Goal: Task Accomplishment & Management: Use online tool/utility

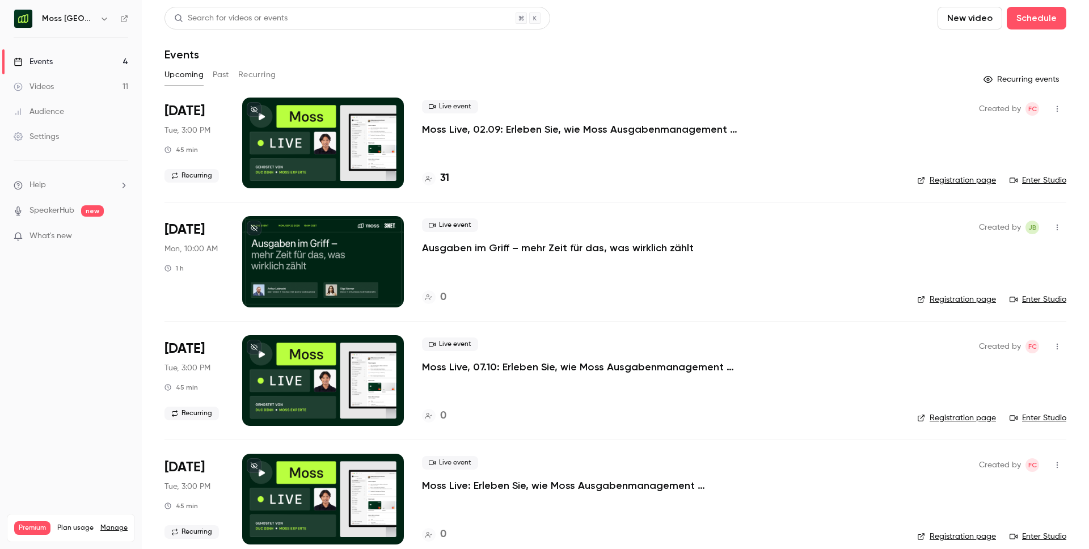
click at [538, 139] on div "Live event Moss Live, 02.09: Erleben Sie, wie Moss Ausgabenmanagement automatis…" at bounding box center [660, 143] width 477 height 91
click at [553, 123] on p "Moss Live, 02.09: Erleben Sie, wie Moss Ausgabenmanagement automatisiert" at bounding box center [592, 129] width 340 height 14
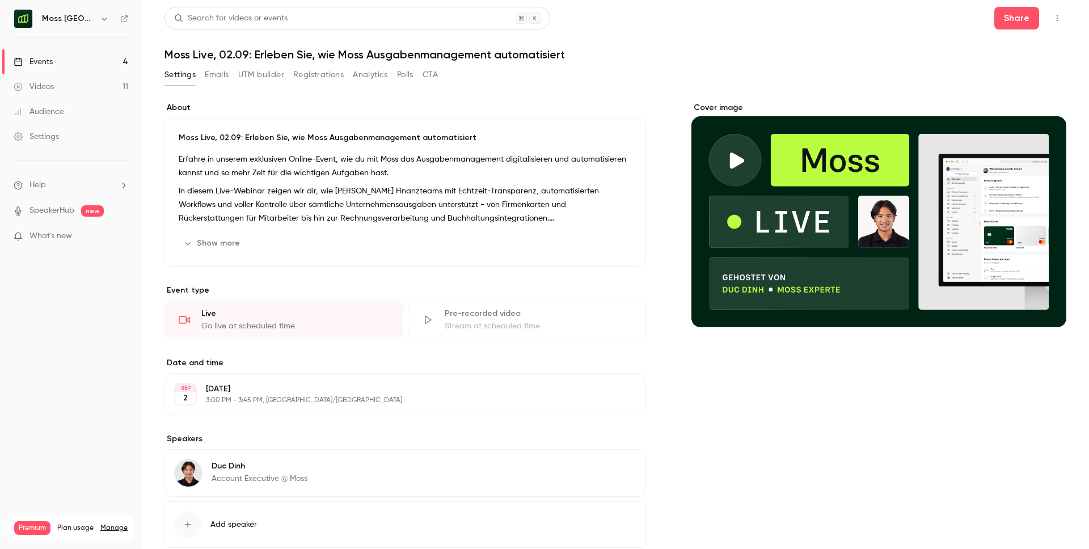
click at [328, 75] on button "Registrations" at bounding box center [318, 75] width 50 height 18
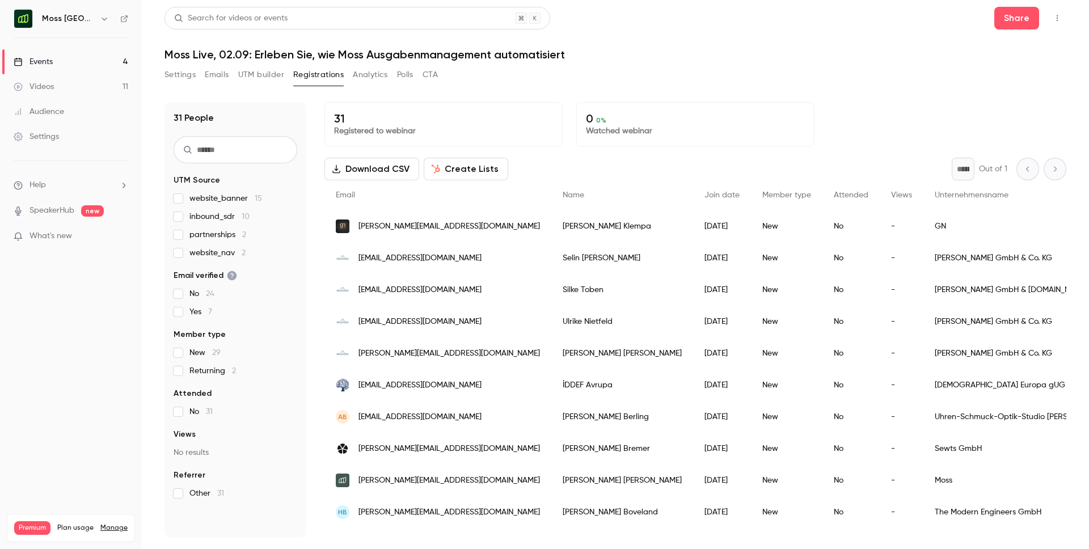
click at [442, 167] on button "Create Lists" at bounding box center [466, 169] width 84 height 23
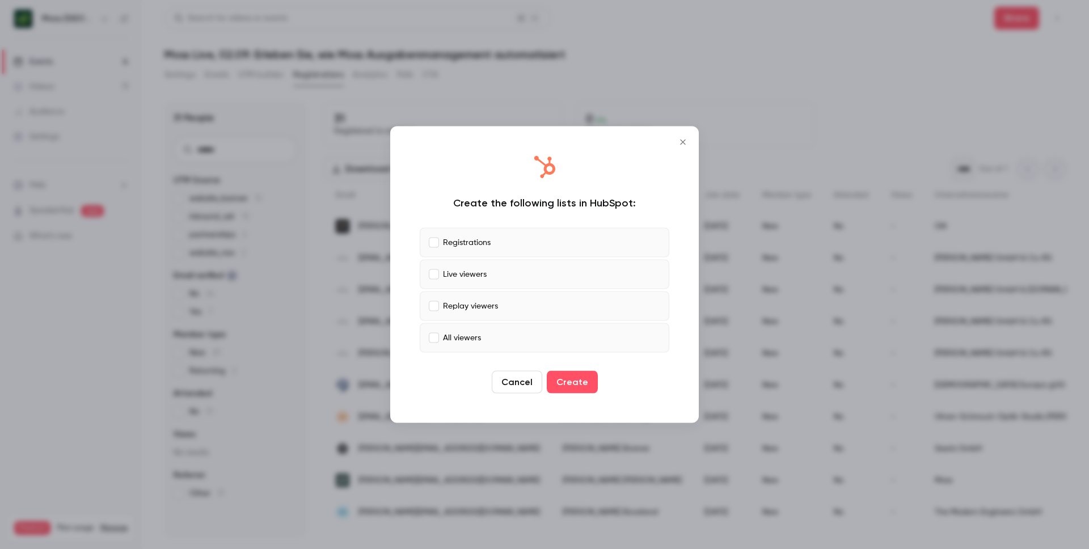
click at [444, 273] on p "Live viewers" at bounding box center [465, 274] width 44 height 12
click at [454, 302] on p "Replay viewers" at bounding box center [470, 306] width 55 height 12
click at [460, 333] on p "All viewers" at bounding box center [462, 338] width 38 height 12
click at [567, 382] on button "Create" at bounding box center [572, 382] width 51 height 23
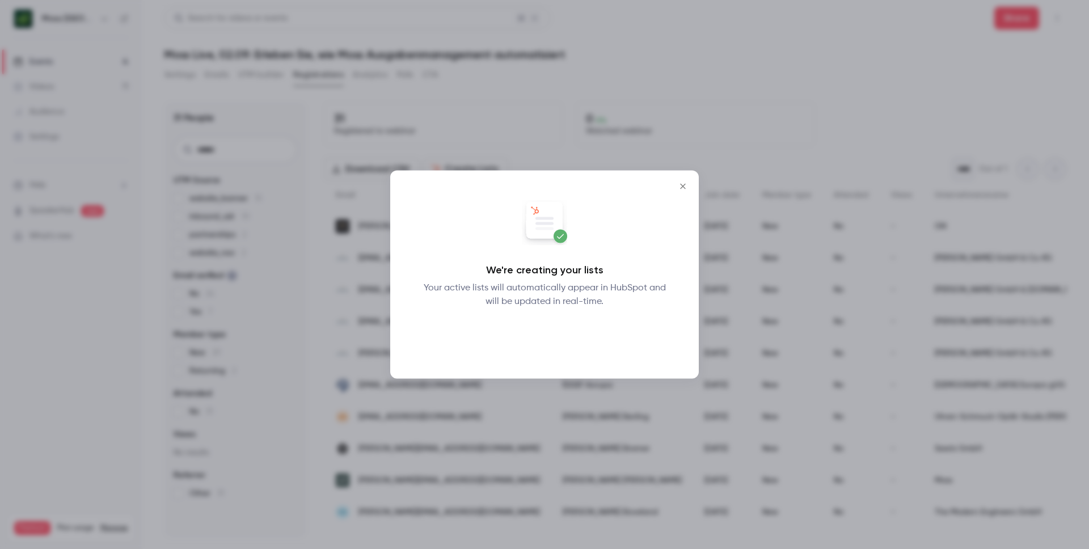
click at [547, 329] on button "Okay" at bounding box center [544, 338] width 41 height 23
